Goal: Task Accomplishment & Management: Manage account settings

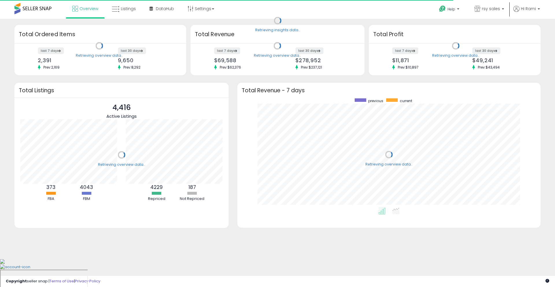
scroll to position [109, 292]
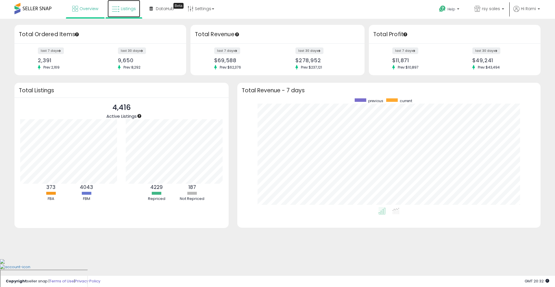
click at [128, 10] on span "Listings" at bounding box center [128, 9] width 15 height 6
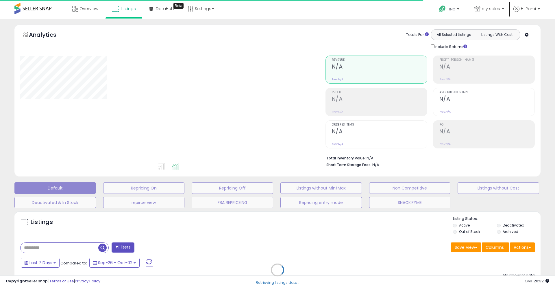
click at [60, 247] on div "Retrieving listings data.." at bounding box center [277, 274] width 535 height 132
click at [49, 246] on div "Retrieving listings data.." at bounding box center [277, 274] width 535 height 132
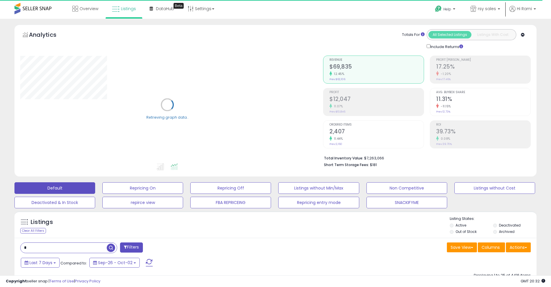
click at [39, 249] on input "text" at bounding box center [64, 248] width 86 height 10
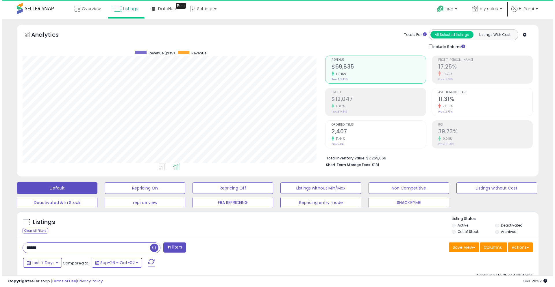
scroll to position [119, 303]
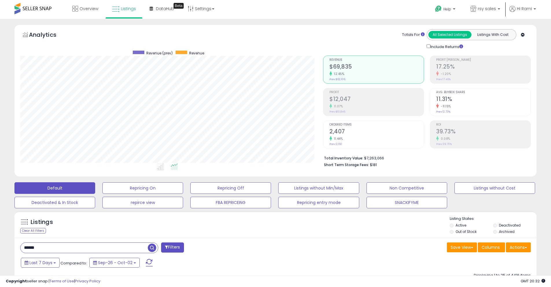
type input "*****"
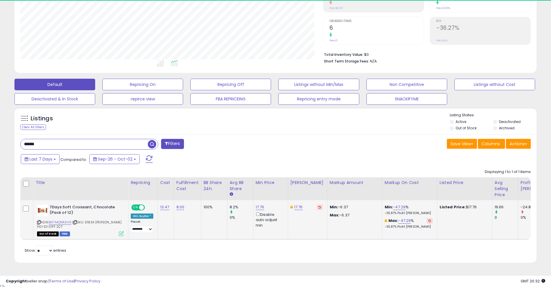
scroll to position [119, 303]
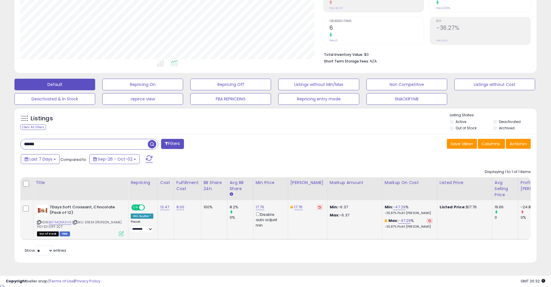
click at [428, 221] on icon at bounding box center [429, 220] width 3 height 3
click at [393, 208] on link "-47.32" at bounding box center [399, 207] width 12 height 6
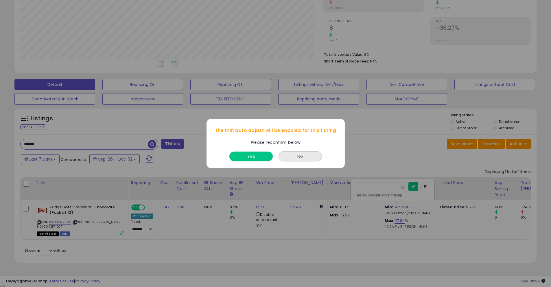
click at [257, 154] on button "Yes" at bounding box center [250, 157] width 43 height 10
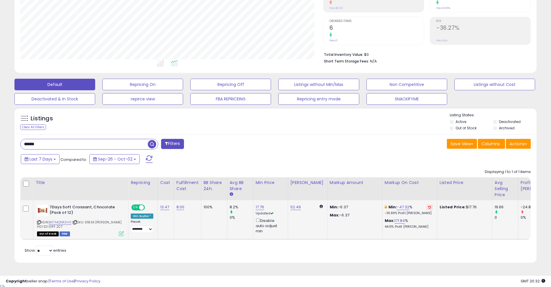
click at [427, 209] on button at bounding box center [430, 206] width 6 height 5
click at [425, 207] on div "Min: 17.99 % 8.62% Profit [PERSON_NAME]" at bounding box center [409, 209] width 48 height 11
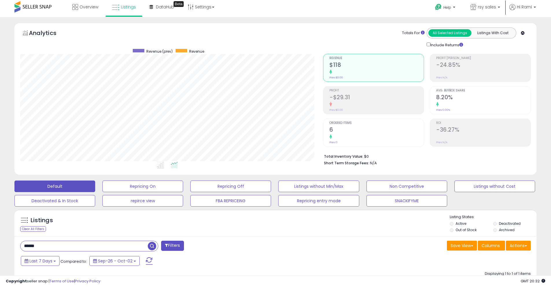
scroll to position [0, 0]
